Goal: Information Seeking & Learning: Learn about a topic

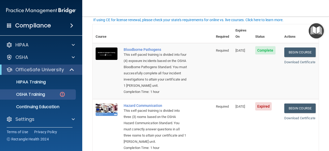
click at [197, 66] on td "Bloodborne Pathogens This self-paced training is divided into four (4) exposure…" at bounding box center [167, 71] width 92 height 56
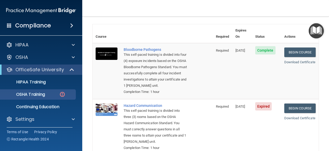
scroll to position [69, 0]
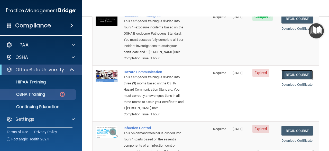
click at [293, 71] on link "Begin Course" at bounding box center [297, 75] width 31 height 10
click at [297, 74] on link "Begin Course" at bounding box center [297, 75] width 31 height 10
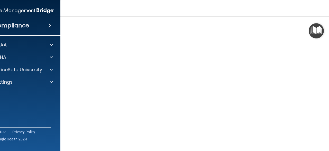
scroll to position [59, 0]
click at [318, 34] on img "Open Resource Center" at bounding box center [316, 30] width 15 height 15
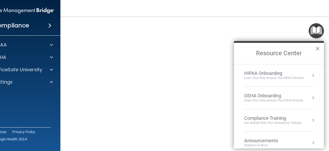
click at [317, 50] on button "×" at bounding box center [318, 48] width 5 height 8
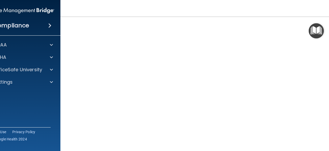
scroll to position [32, 0]
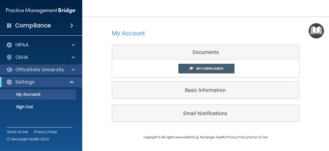
click at [41, 65] on div "OfficeSafe University" at bounding box center [41, 69] width 83 height 10
click at [68, 73] on div "OfficeSafe University" at bounding box center [41, 69] width 83 height 10
click at [72, 69] on span at bounding box center [73, 69] width 3 height 6
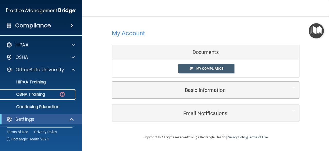
click at [47, 95] on div "OSHA Training" at bounding box center [38, 94] width 70 height 5
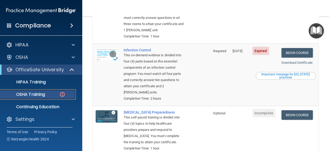
scroll to position [147, 0]
click at [295, 57] on link "Begin Course" at bounding box center [297, 53] width 31 height 10
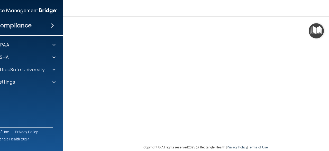
scroll to position [62, 0]
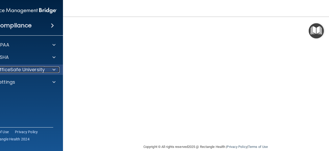
click at [33, 68] on p "OfficeSafe University" at bounding box center [20, 69] width 49 height 6
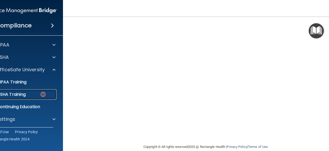
click at [25, 90] on link "OSHA Training" at bounding box center [16, 94] width 81 height 10
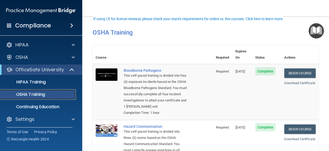
scroll to position [43, 0]
